Goal: Register for event/course

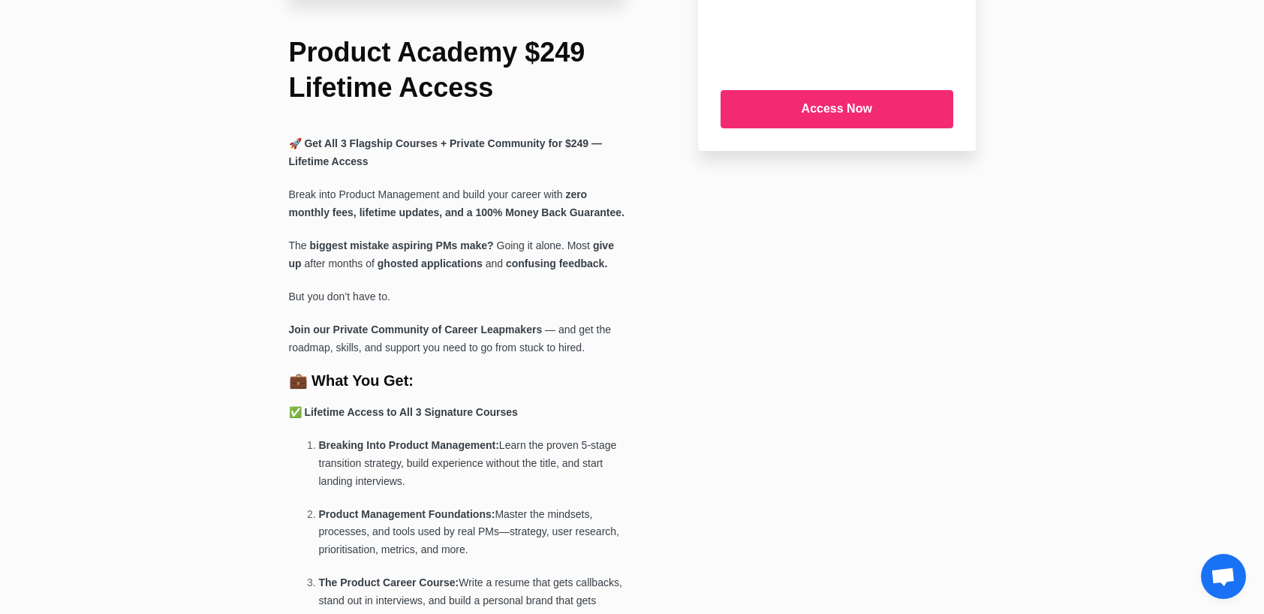
scroll to position [352, 0]
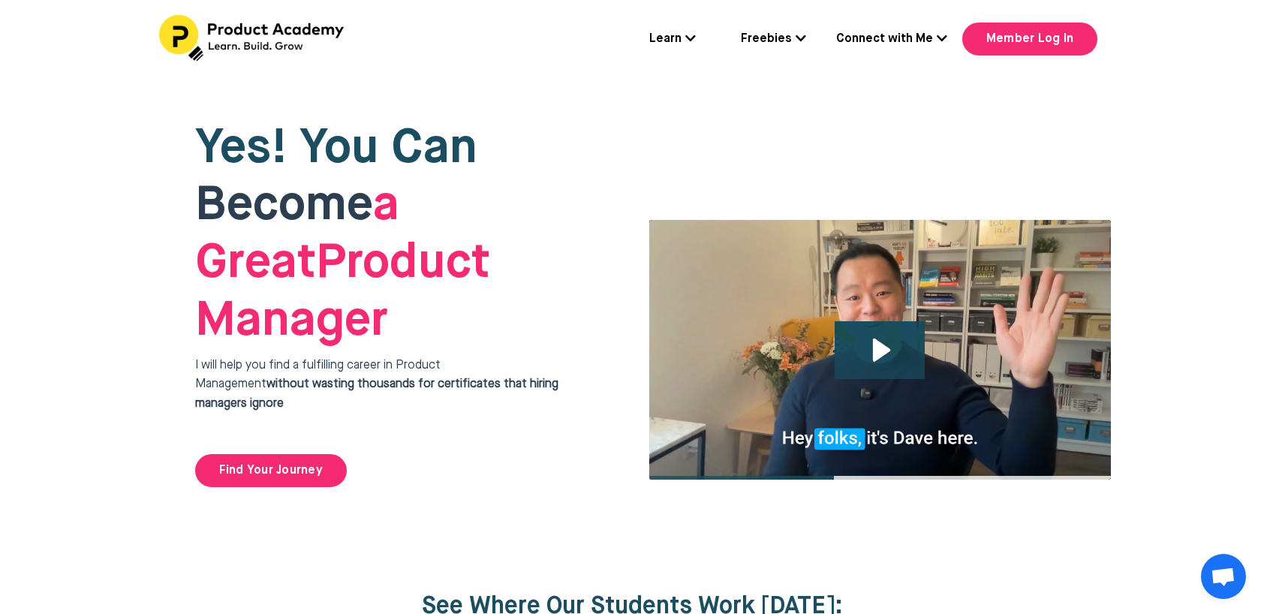
click at [692, 38] on icon at bounding box center [690, 38] width 11 height 12
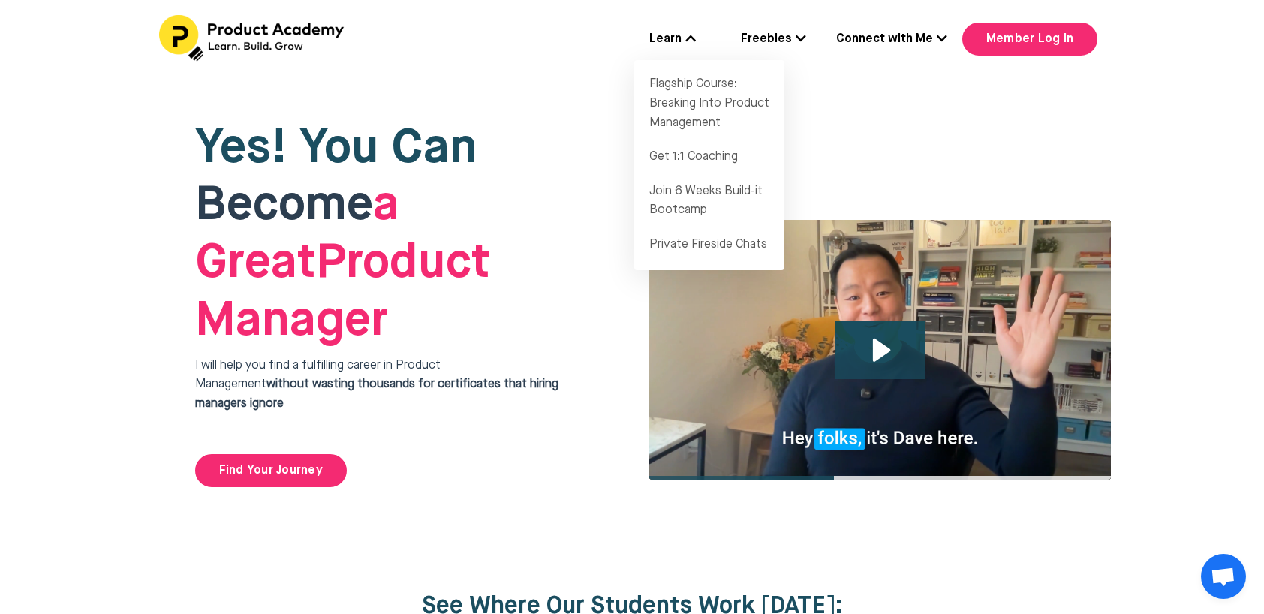
click at [801, 38] on icon at bounding box center [800, 38] width 11 height 12
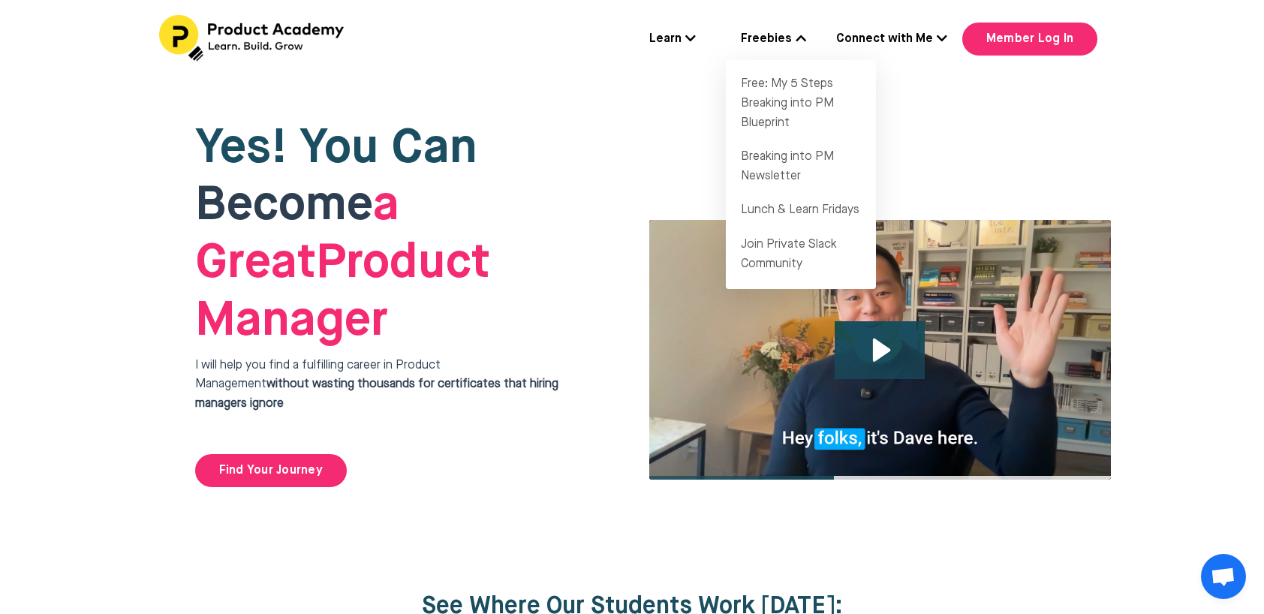
click at [691, 41] on icon at bounding box center [690, 38] width 11 height 12
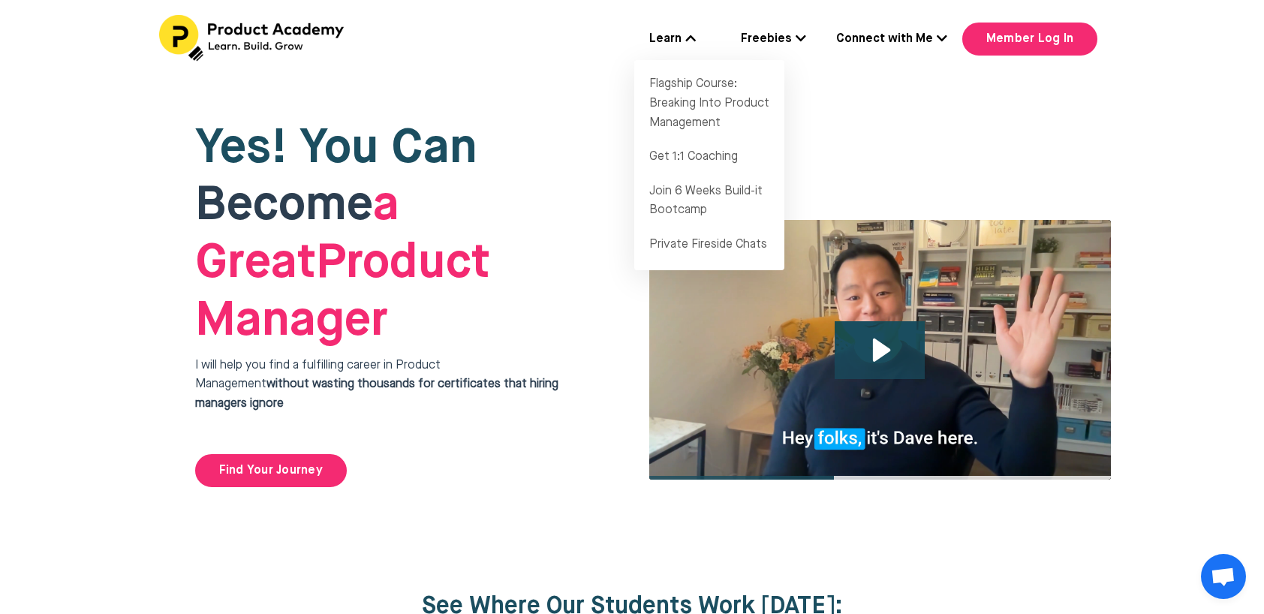
click at [871, 66] on div "Learn Flagship Course: Breaking Into Product Management Get 1:1 Coaching Join 6…" at bounding box center [632, 39] width 1264 height 79
